Goal: Find specific page/section: Find specific page/section

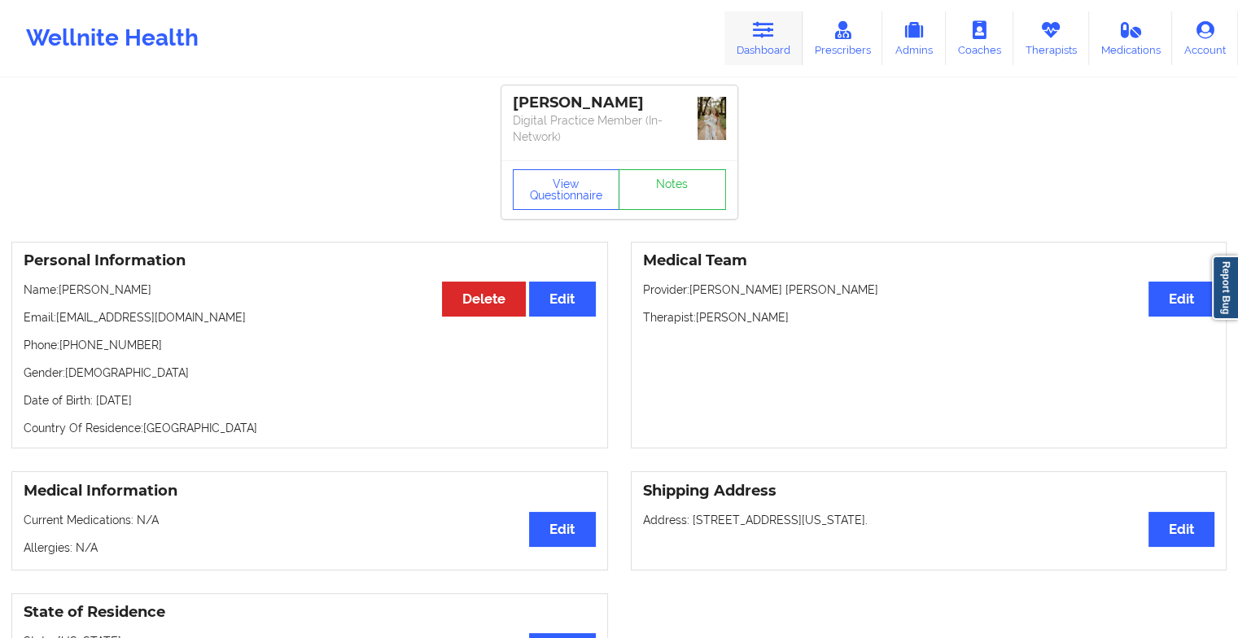
click at [790, 48] on link "Dashboard" at bounding box center [764, 38] width 78 height 54
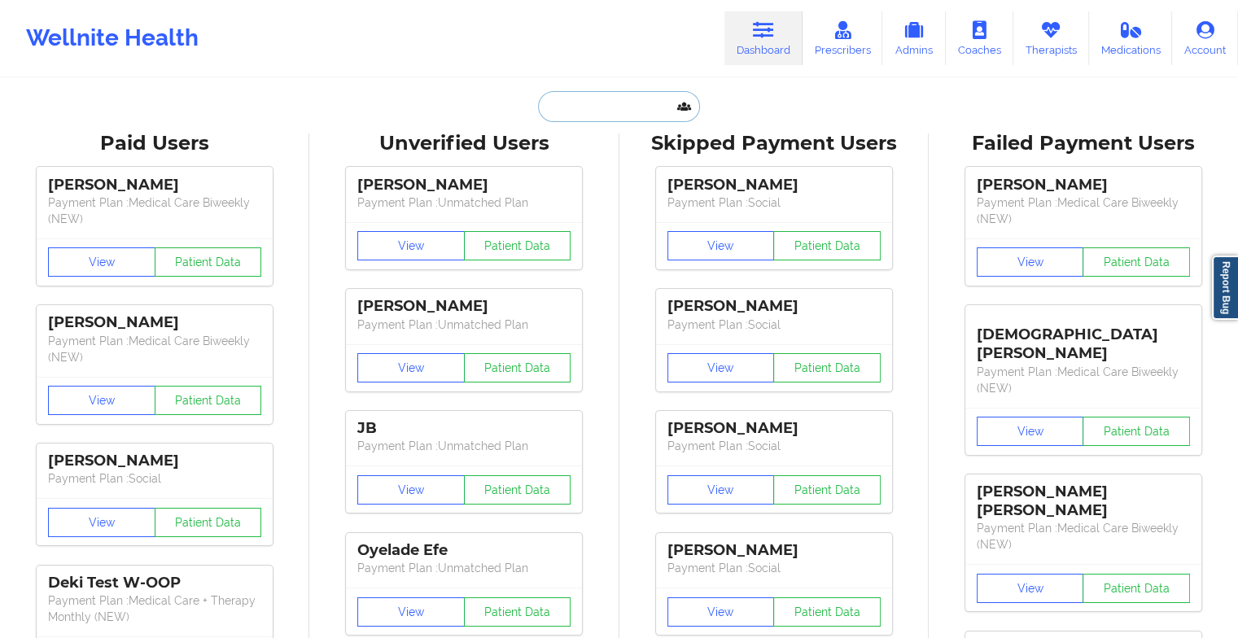
click at [577, 100] on input "text" at bounding box center [618, 106] width 161 height 31
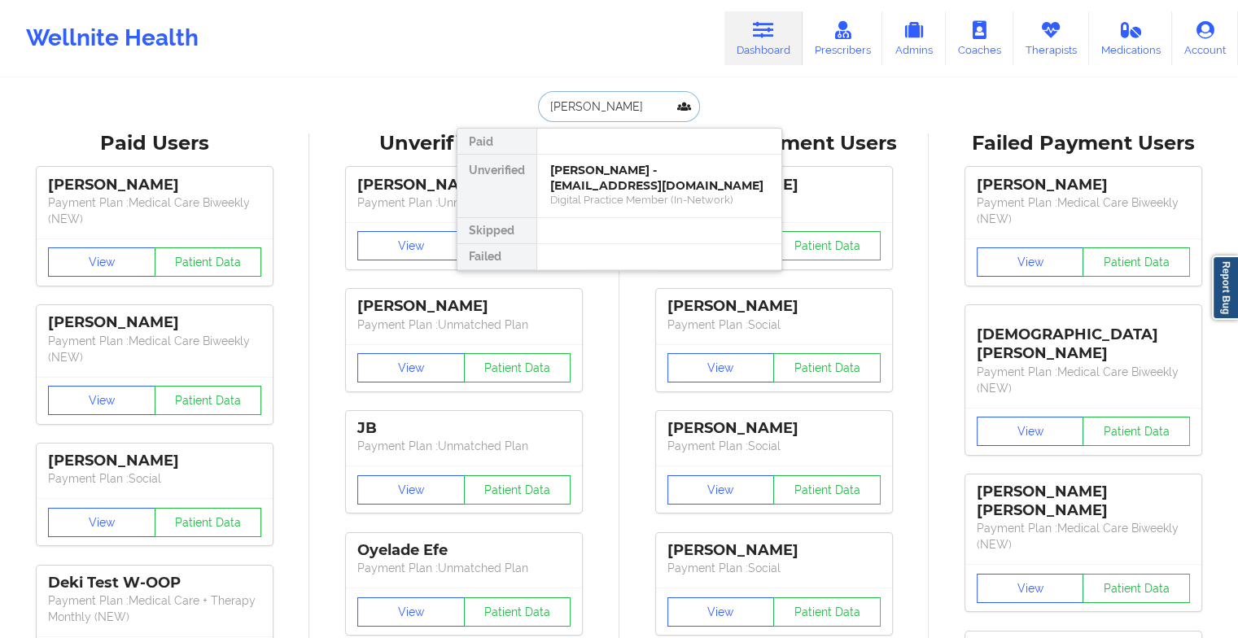
type input "[PERSON_NAME]"
click at [613, 182] on div "[PERSON_NAME] - [PERSON_NAME][EMAIL_ADDRESS][DOMAIN_NAME]" at bounding box center [659, 178] width 218 height 30
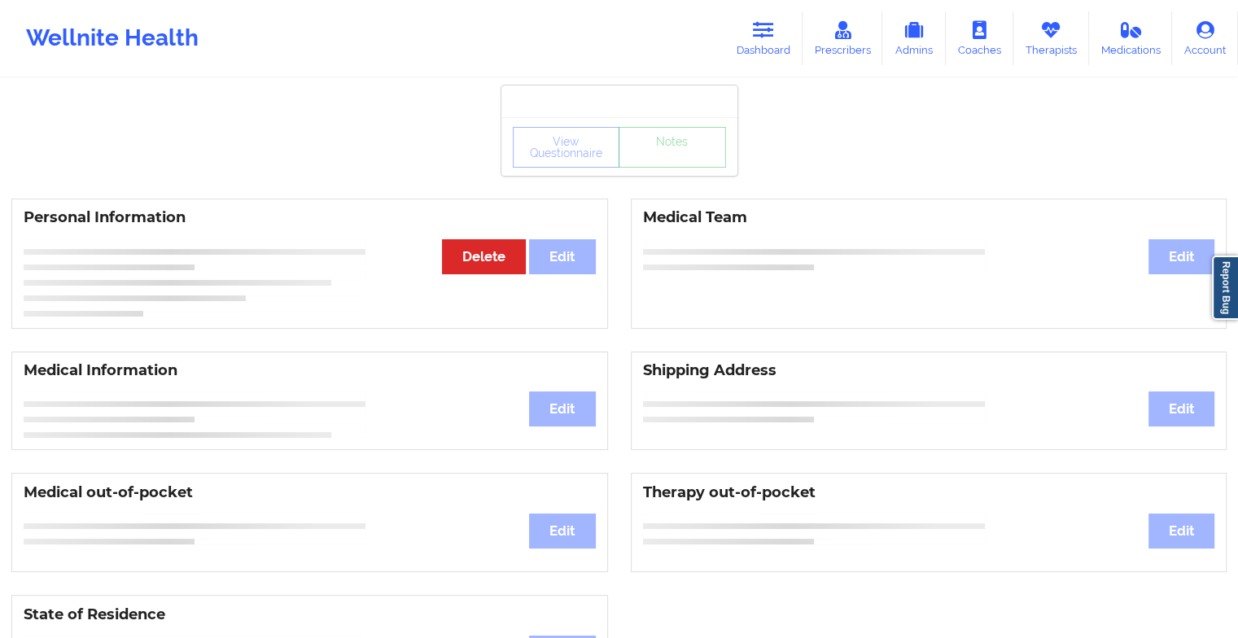
click at [668, 159] on div "View Questionnaire Notes" at bounding box center [619, 147] width 213 height 41
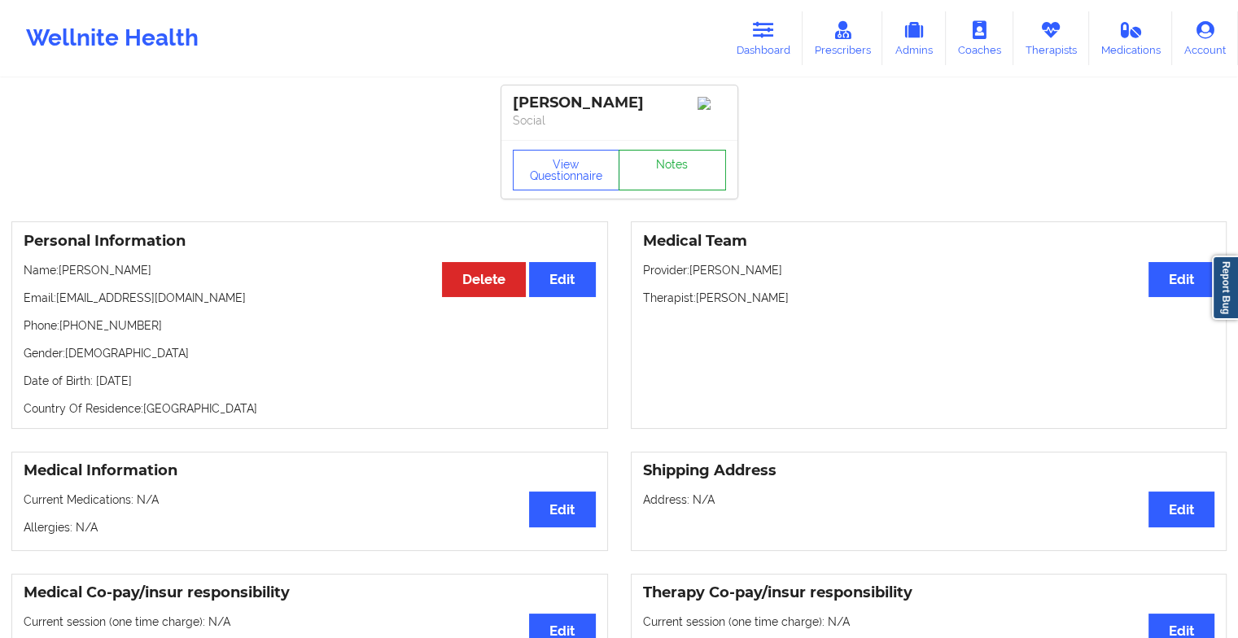
click at [667, 173] on link "Notes" at bounding box center [672, 170] width 107 height 41
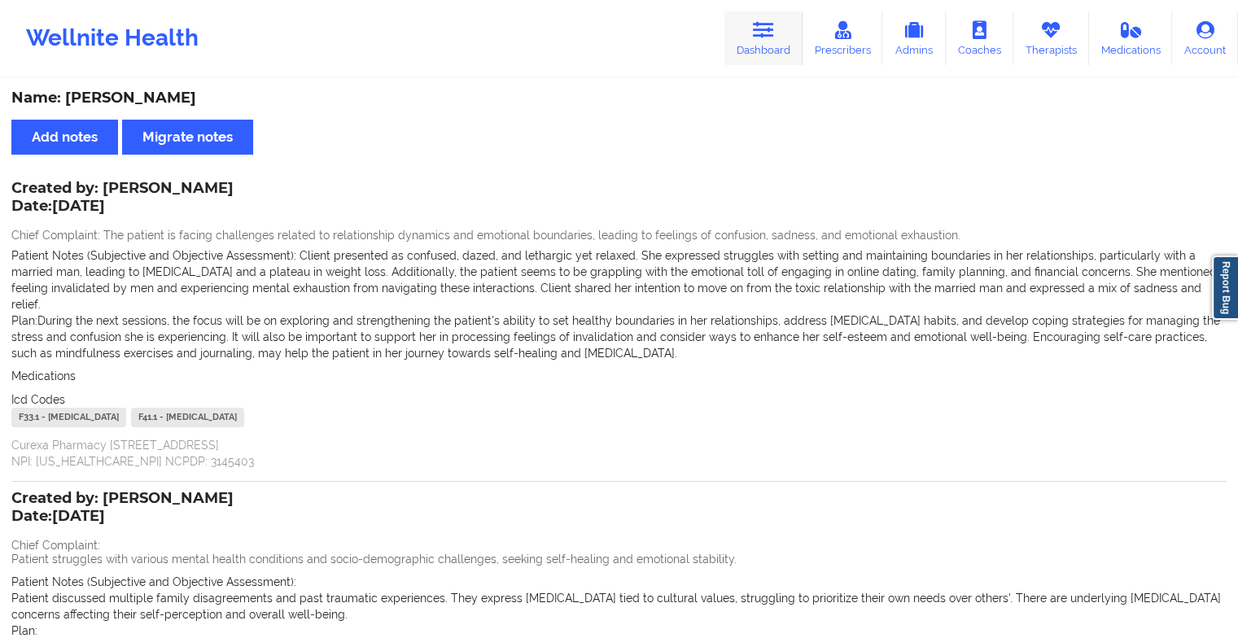
click at [791, 55] on link "Dashboard" at bounding box center [764, 38] width 78 height 54
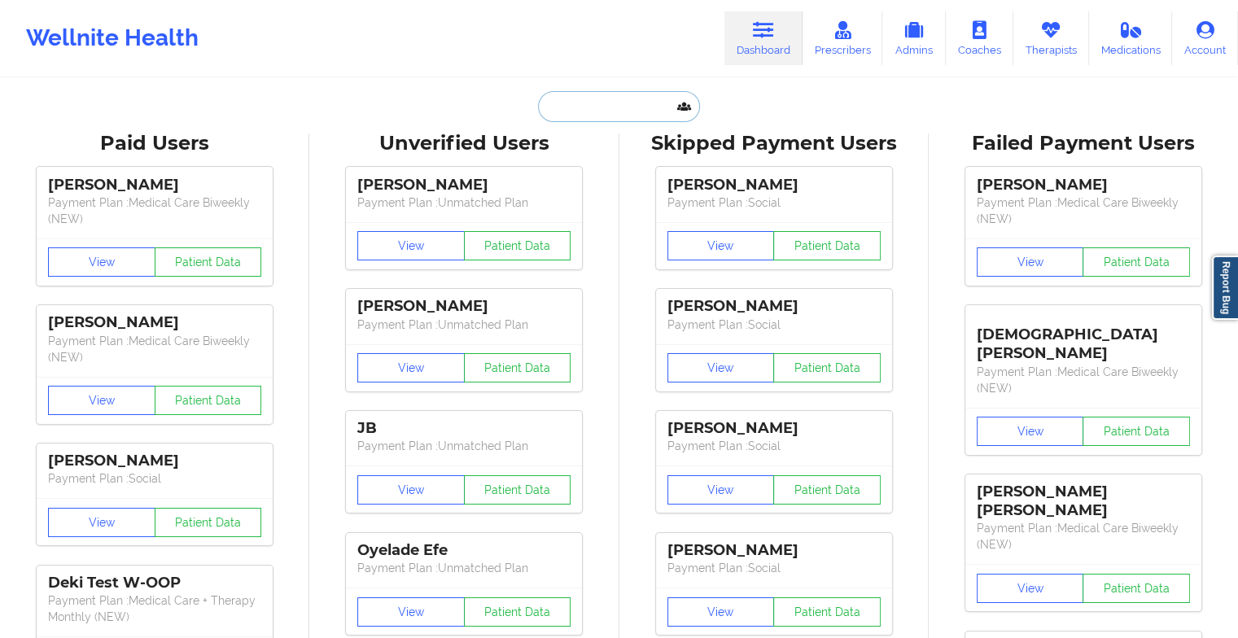
click at [632, 111] on input "text" at bounding box center [618, 106] width 161 height 31
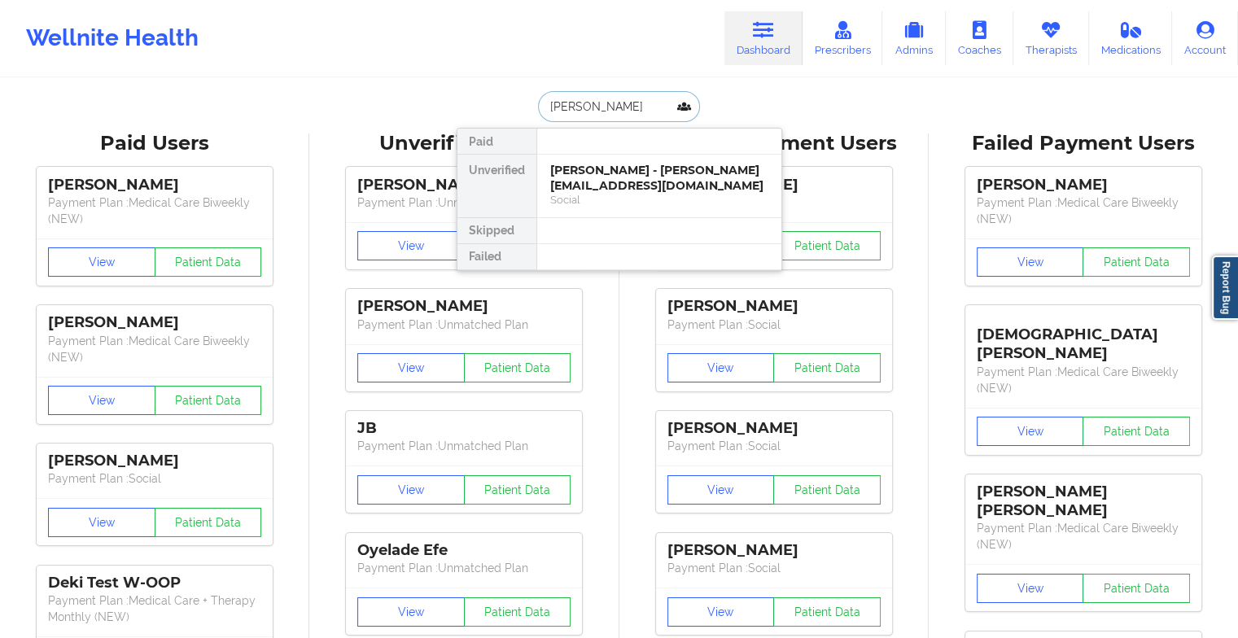
type input "[PERSON_NAME]"
click at [657, 178] on div "[PERSON_NAME] - [EMAIL_ADDRESS][DOMAIN_NAME]" at bounding box center [659, 178] width 218 height 30
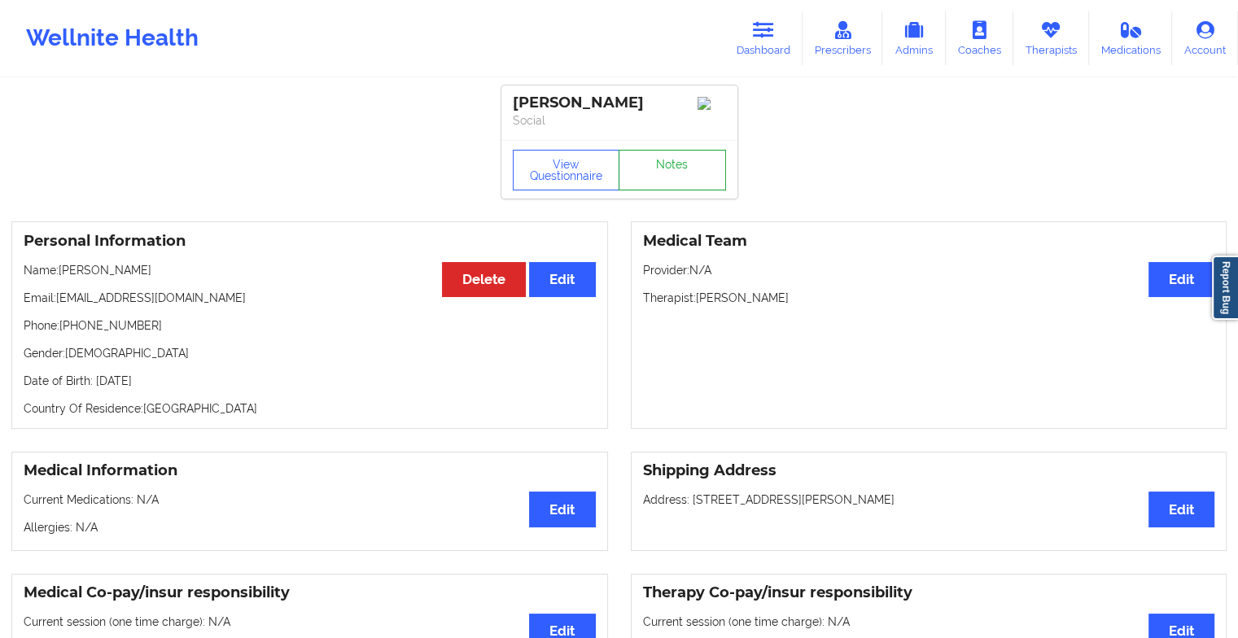
click at [672, 182] on link "Notes" at bounding box center [672, 170] width 107 height 41
